Goal: Task Accomplishment & Management: Manage account settings

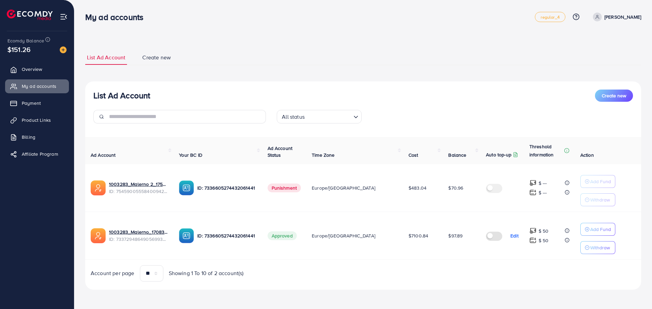
click at [58, 49] on div at bounding box center [60, 49] width 12 height 8
click at [62, 49] on img at bounding box center [63, 50] width 7 height 7
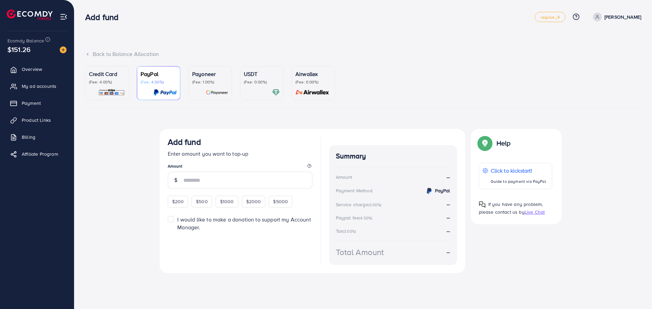
click at [109, 86] on div "Credit Card (Fee: 4.00%)" at bounding box center [107, 83] width 36 height 26
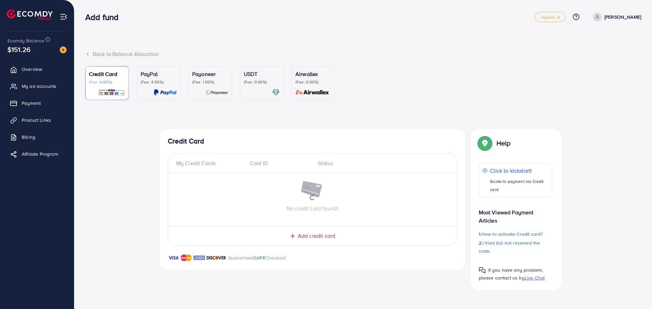
click at [153, 83] on p "(Fee: 4.50%)" at bounding box center [159, 81] width 36 height 5
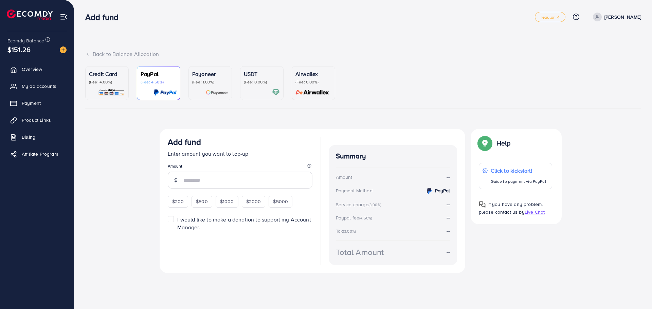
click at [112, 85] on p "(Fee: 4.00%)" at bounding box center [107, 81] width 36 height 5
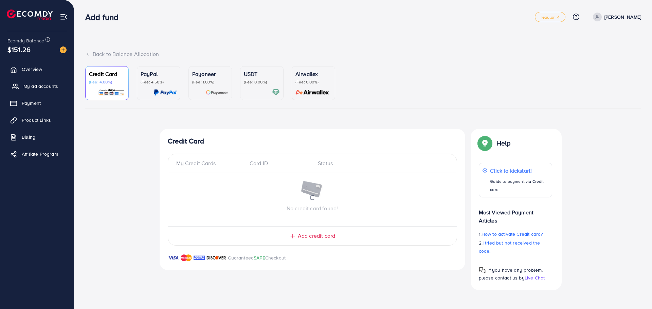
click at [47, 87] on span "My ad accounts" at bounding box center [40, 86] width 35 height 7
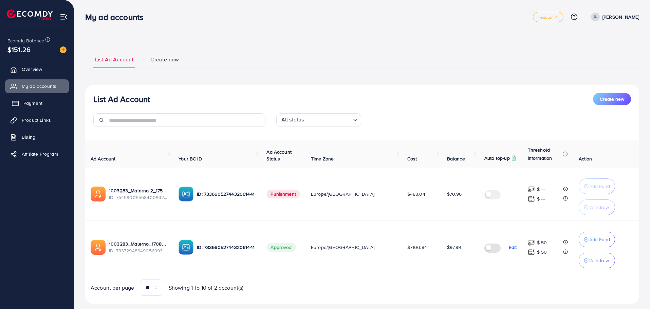
click at [45, 106] on link "Payment" at bounding box center [37, 103] width 64 height 14
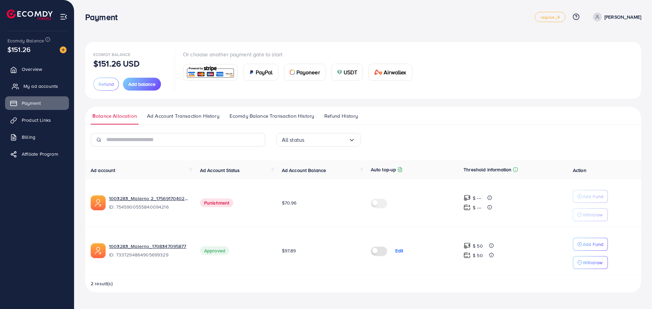
click at [42, 85] on span "My ad accounts" at bounding box center [40, 86] width 35 height 7
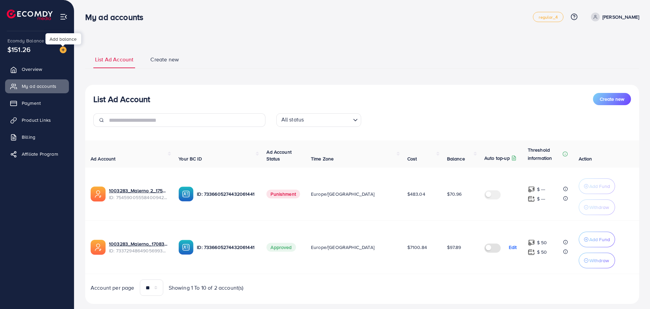
click at [65, 50] on img at bounding box center [63, 50] width 7 height 7
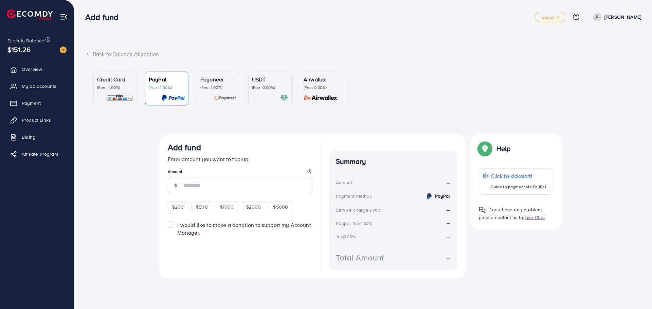
click at [121, 83] on p "Credit Card" at bounding box center [115, 79] width 36 height 8
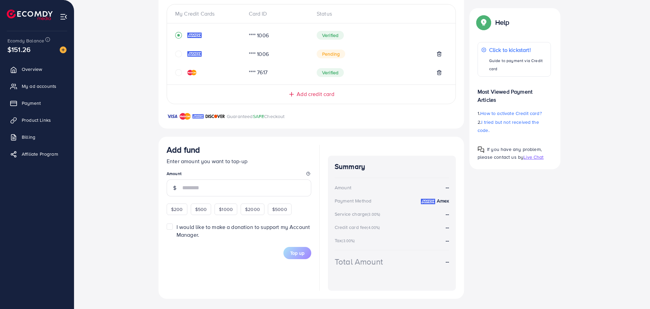
scroll to position [156, 0]
click at [178, 205] on span "$200" at bounding box center [177, 208] width 12 height 7
type input "***"
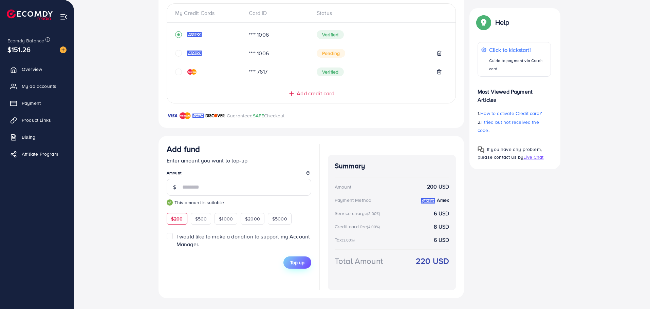
click at [305, 264] on button "Top up" at bounding box center [298, 263] width 28 height 12
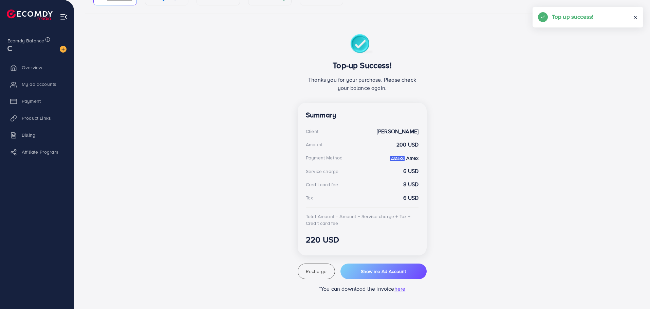
scroll to position [100, 0]
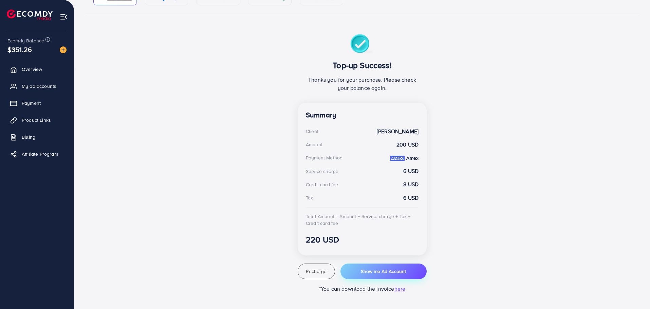
click at [377, 267] on button "Show me Ad Account" at bounding box center [384, 272] width 86 height 16
